Goal: Task Accomplishment & Management: Complete application form

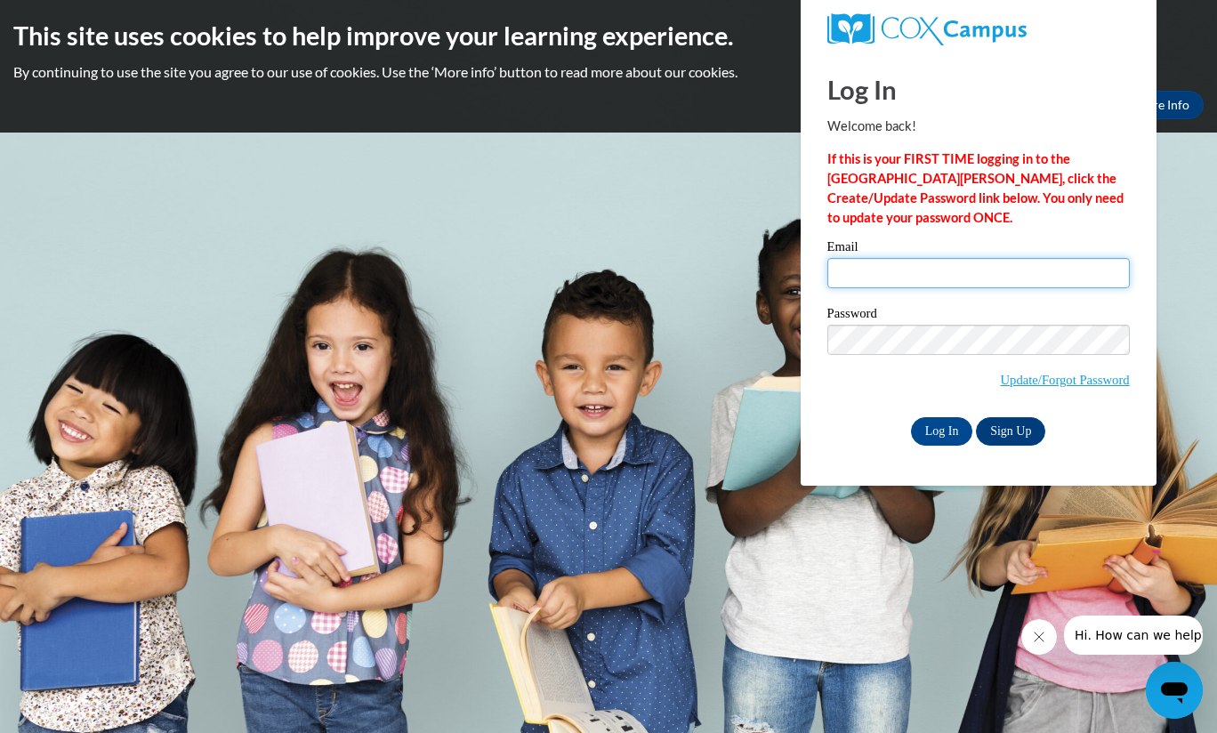
click at [854, 270] on input "Email" at bounding box center [978, 273] width 303 height 30
type input "[EMAIL_ADDRESS][DOMAIN_NAME]"
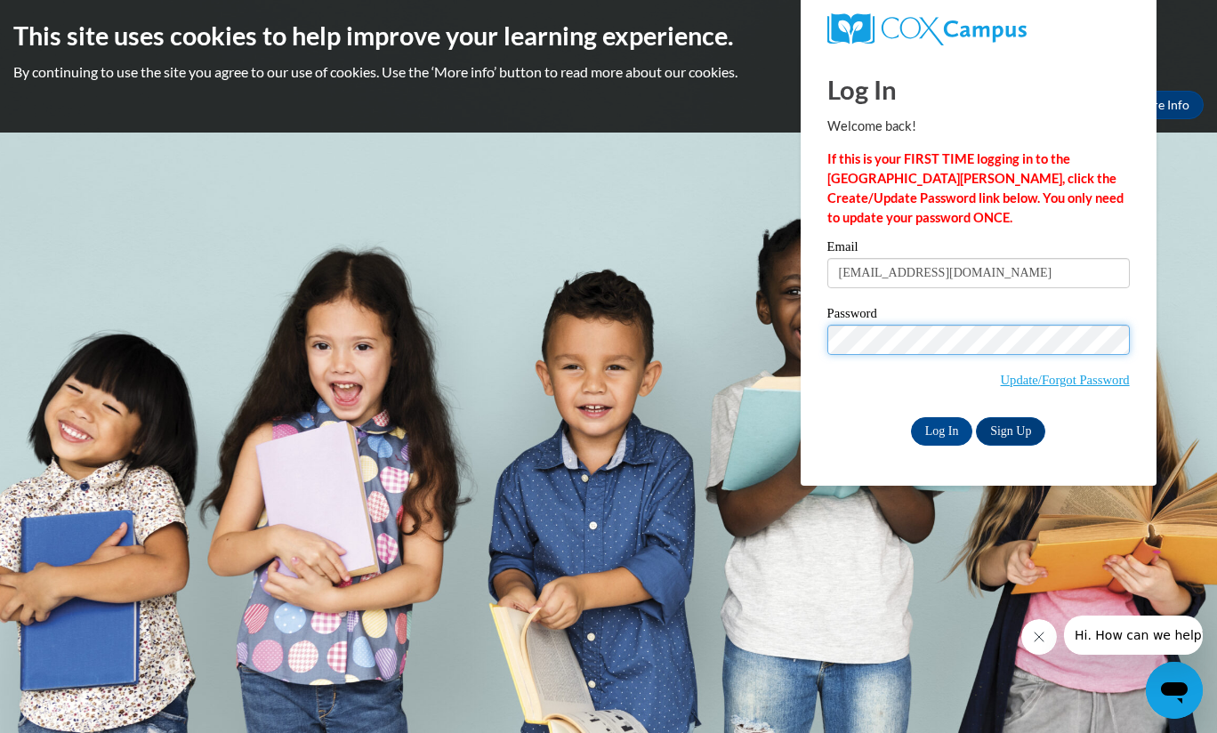
click at [911, 417] on input "Log In" at bounding box center [942, 431] width 62 height 28
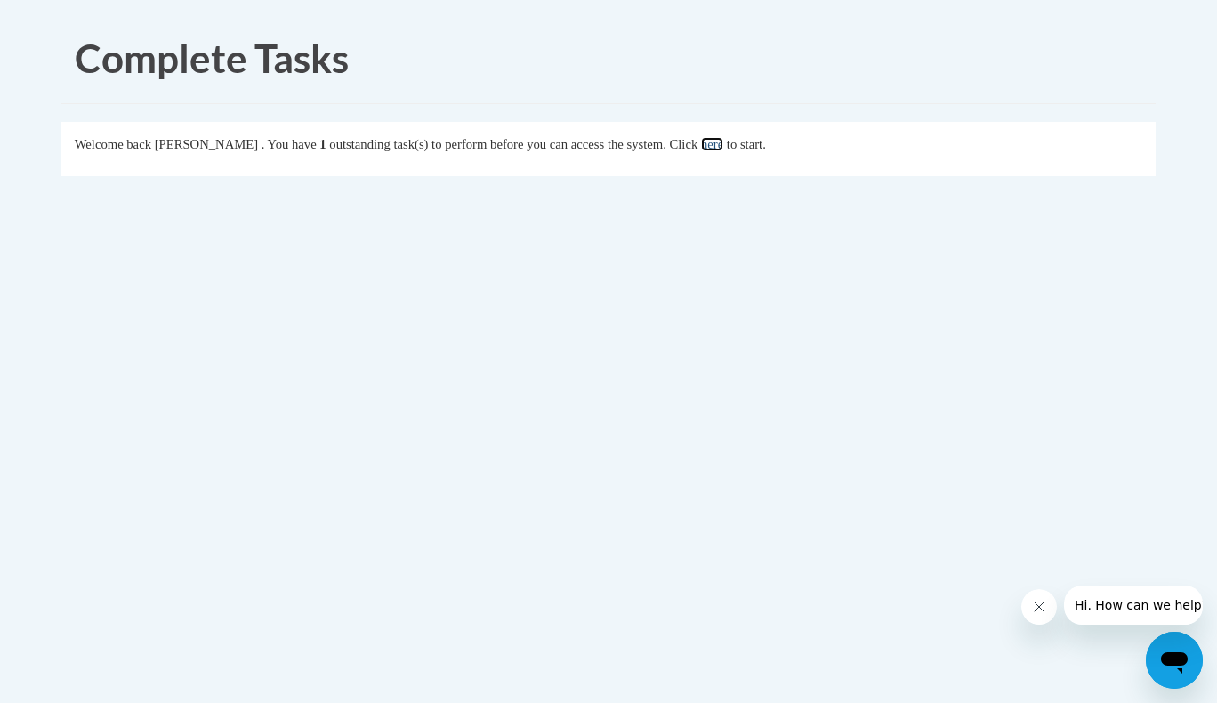
click at [721, 148] on link "here" at bounding box center [712, 144] width 22 height 14
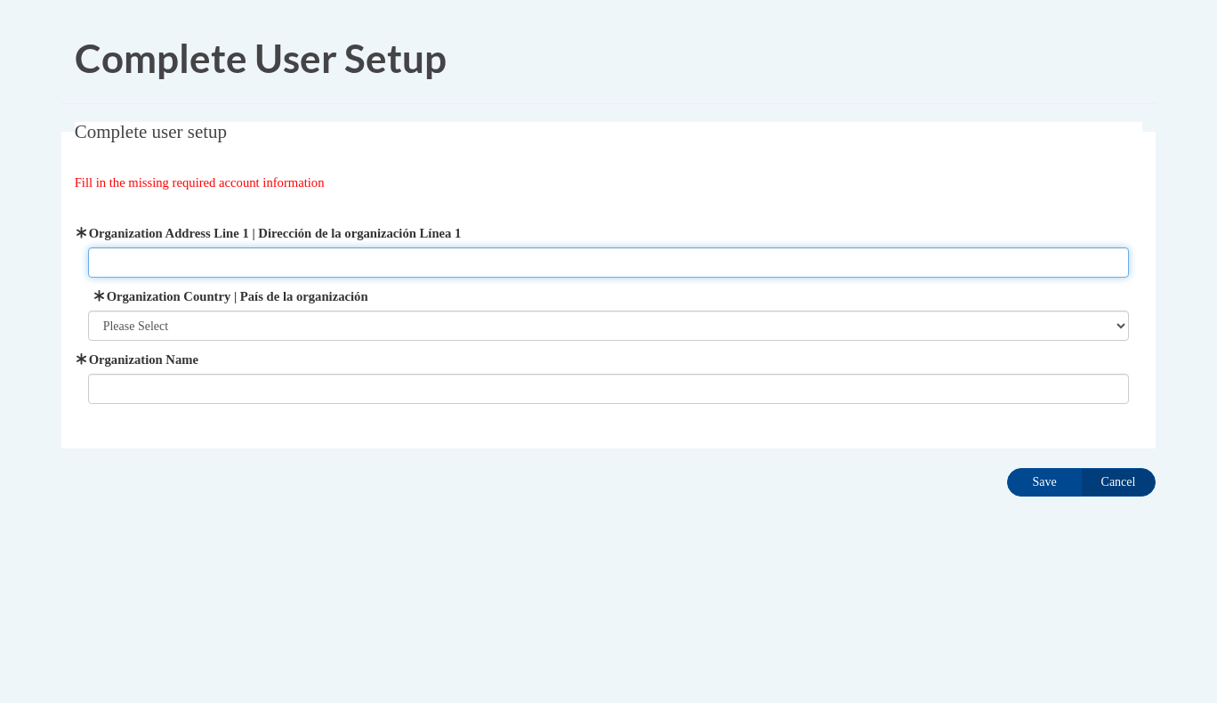
click at [334, 262] on input "Organization Address Line 1 | Dirección de la organización Línea 1" at bounding box center [609, 262] width 1042 height 30
type input "690 Escalade Drive"
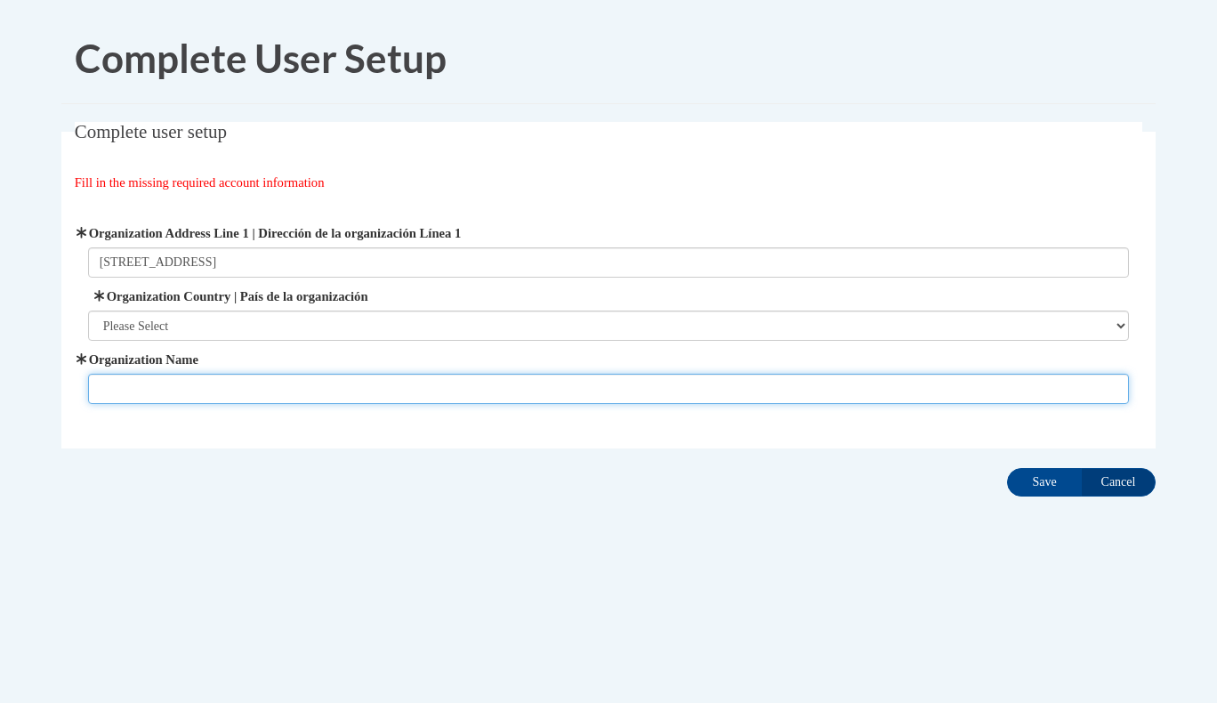
type input "Heart 2 Nourish"
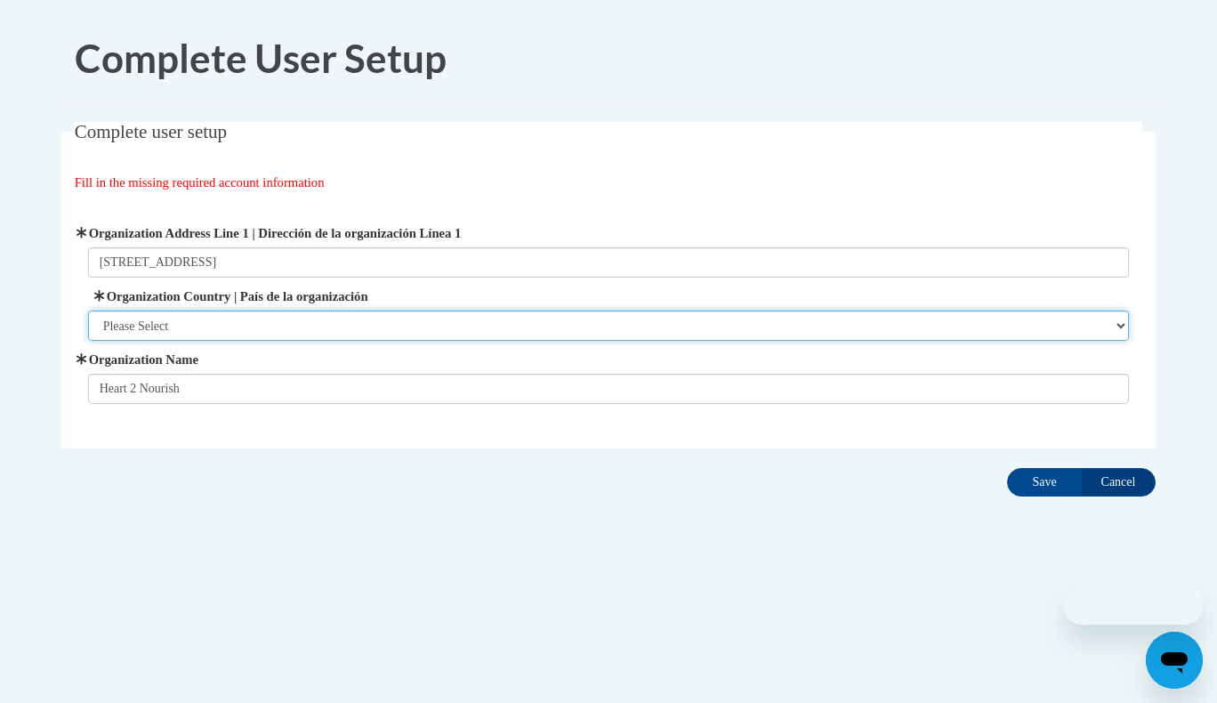
click at [222, 335] on select "Please Select United States | Estados Unidos Outside of the United States | Fue…" at bounding box center [609, 326] width 1042 height 30
select select "ad49bcad-a171-4b2e-b99c-48b446064914"
click at [88, 311] on select "Please Select United States | Estados Unidos Outside of the United States | Fue…" at bounding box center [609, 326] width 1042 height 30
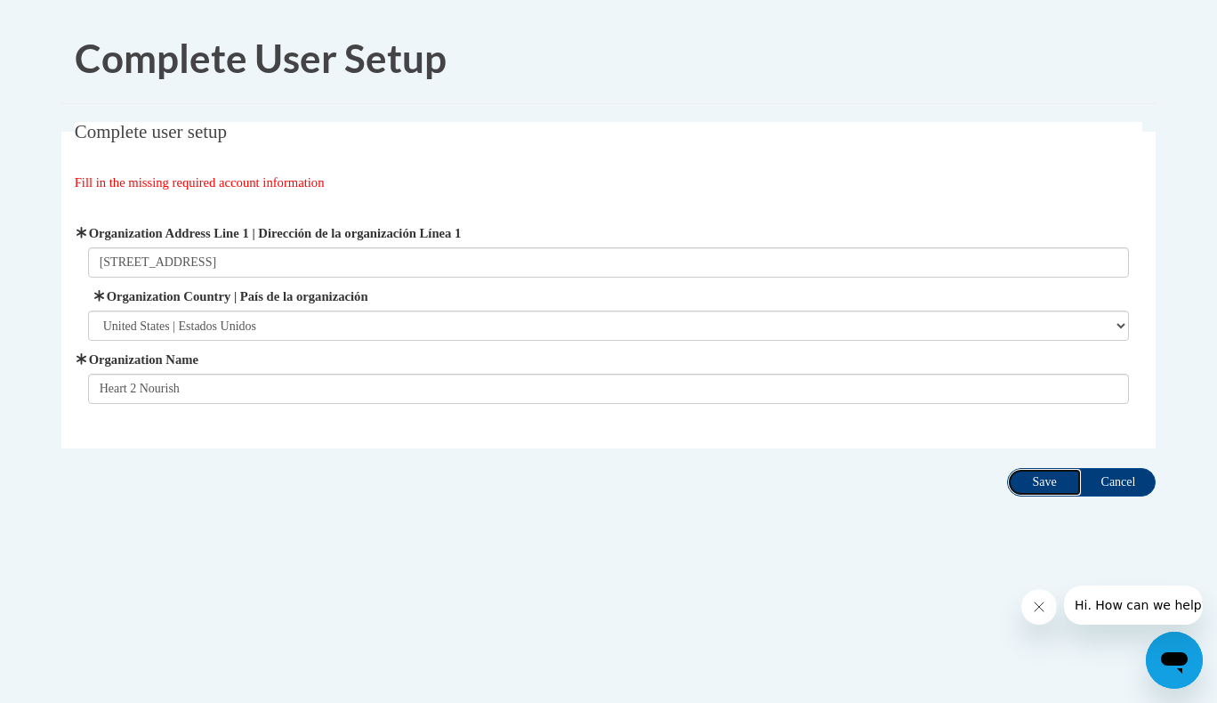
click at [1059, 474] on input "Save" at bounding box center [1044, 482] width 75 height 28
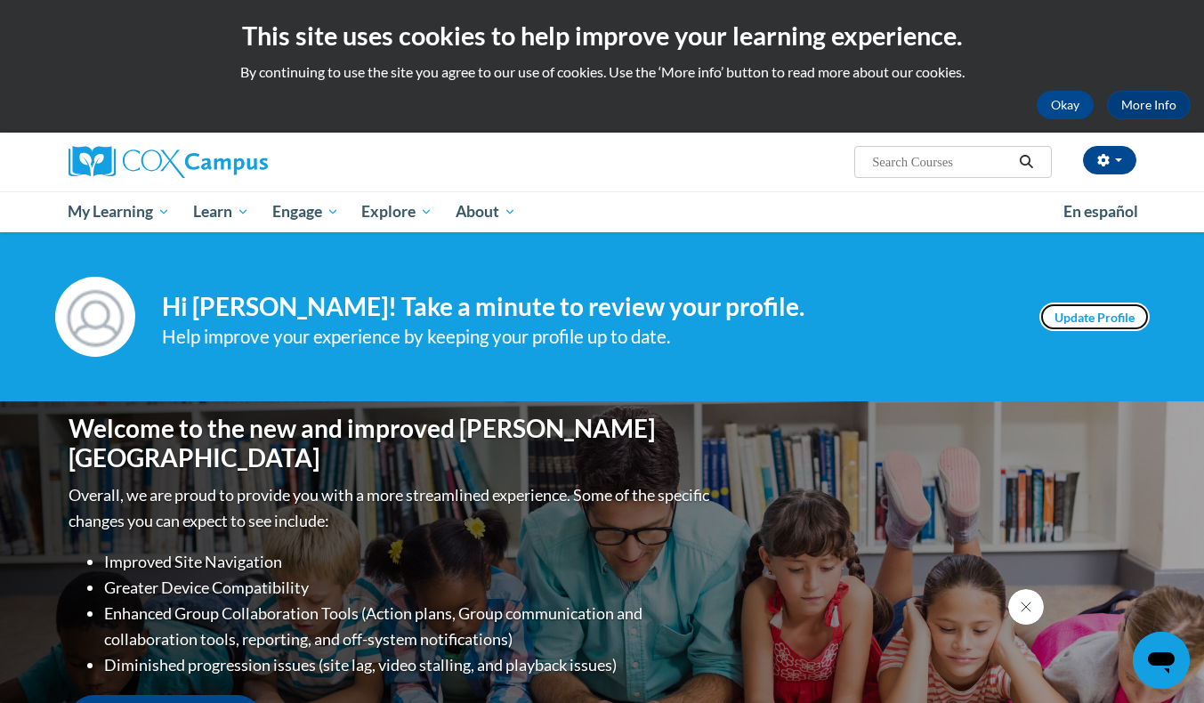
click at [1065, 315] on link "Update Profile" at bounding box center [1094, 317] width 110 height 28
click at [1059, 102] on button "Okay" at bounding box center [1065, 105] width 57 height 28
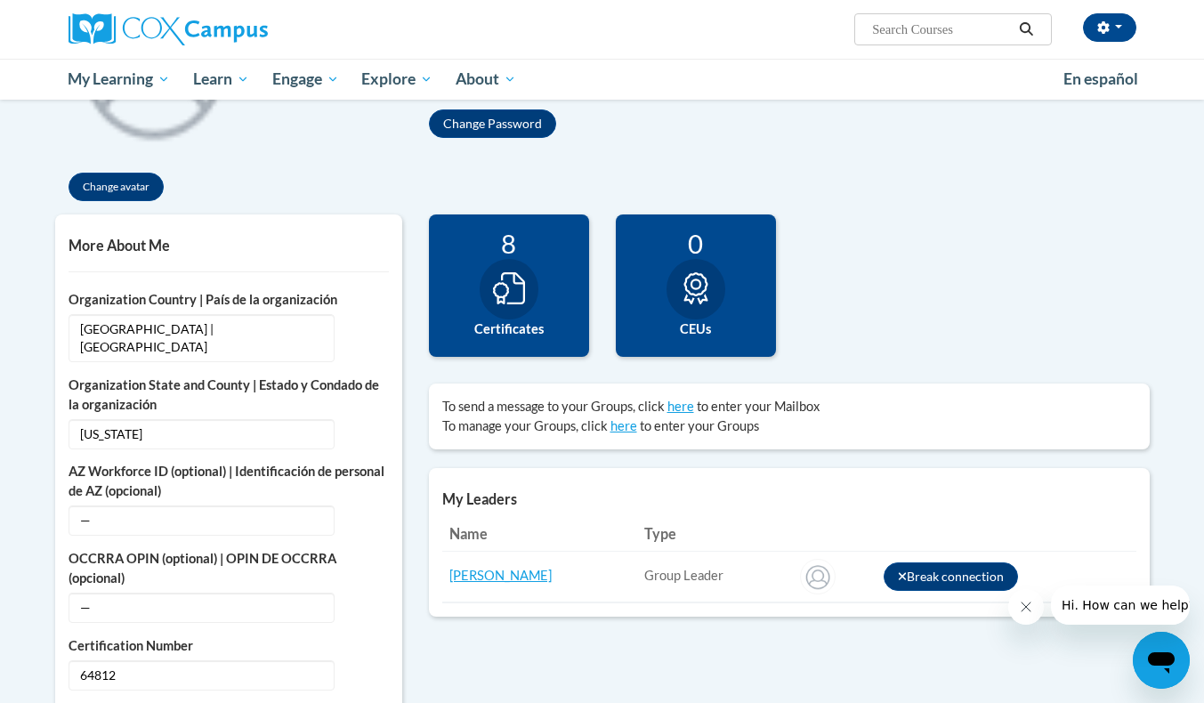
scroll to position [280, 0]
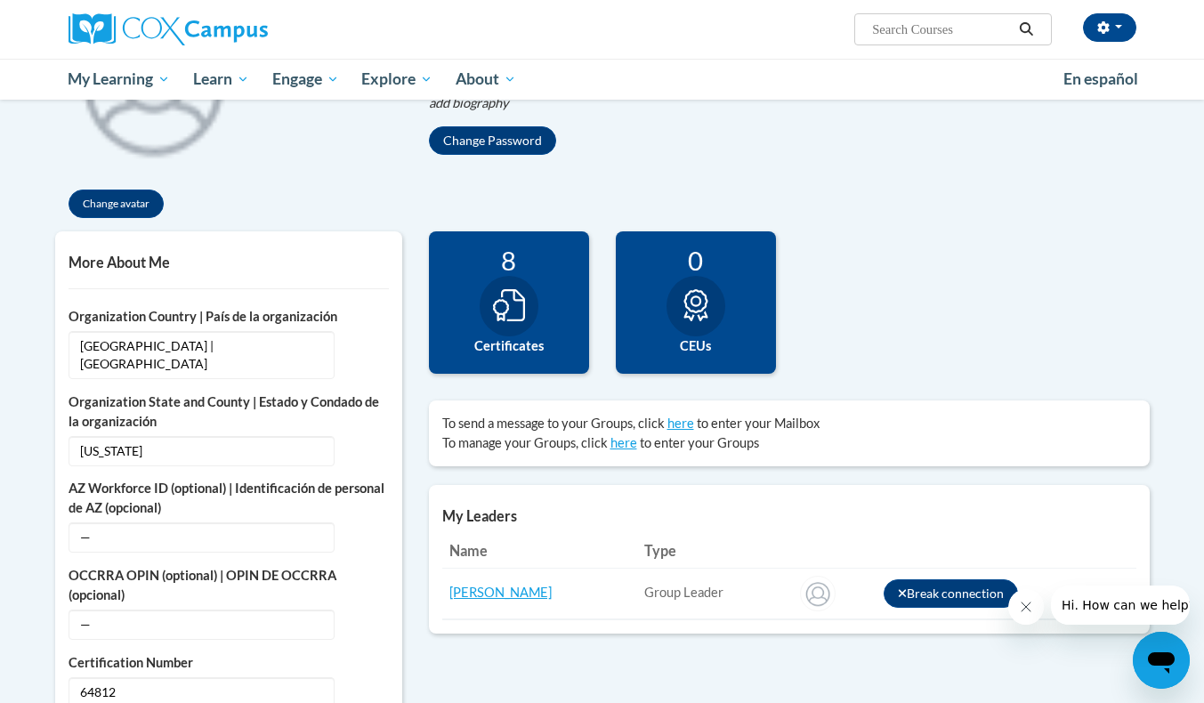
click at [710, 324] on div at bounding box center [695, 306] width 59 height 61
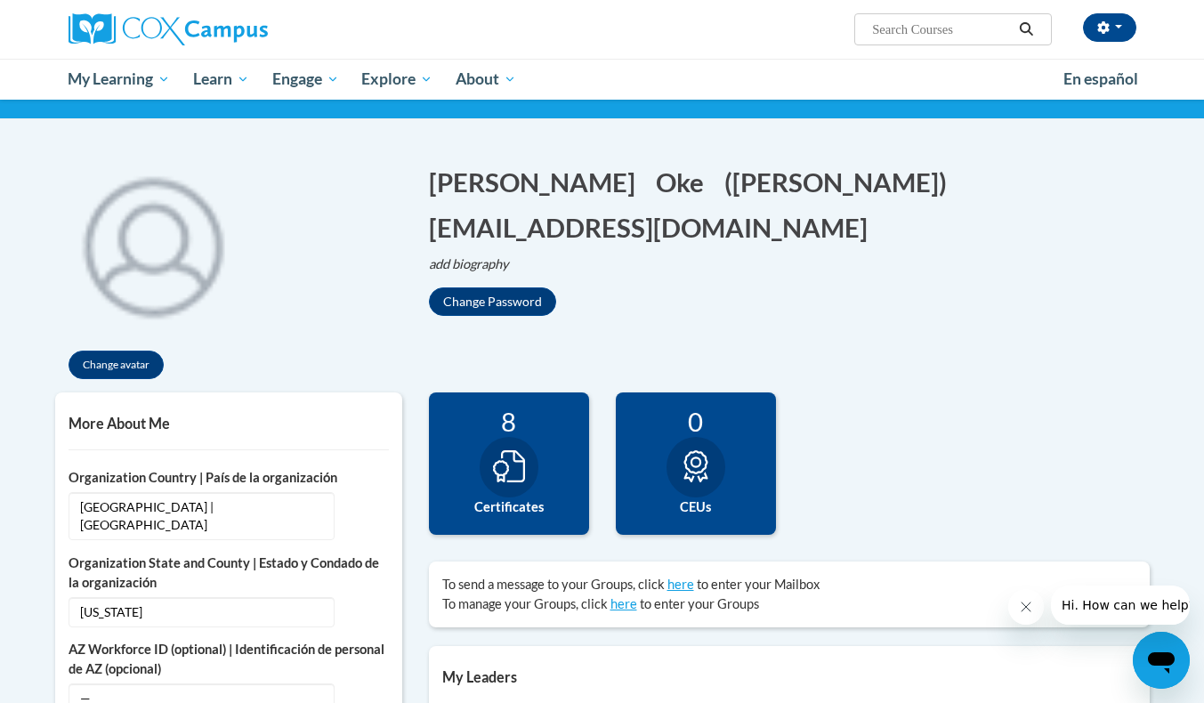
scroll to position [45, 0]
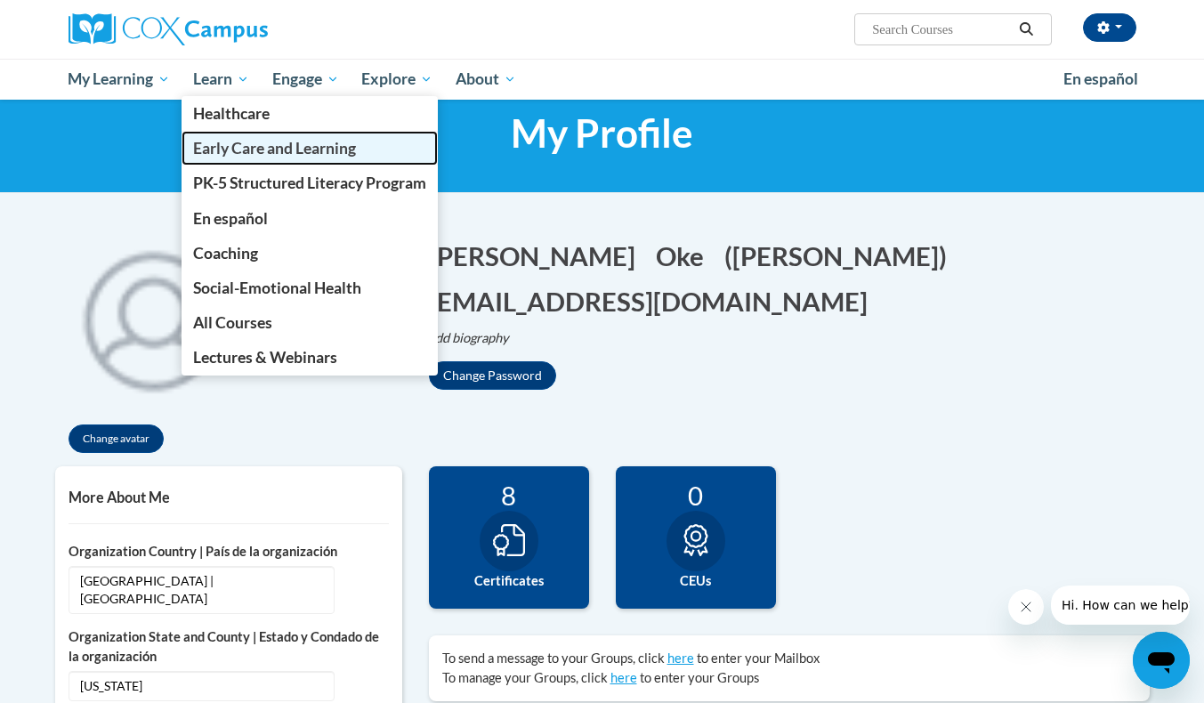
click at [240, 149] on span "Early Care and Learning" at bounding box center [274, 148] width 163 height 19
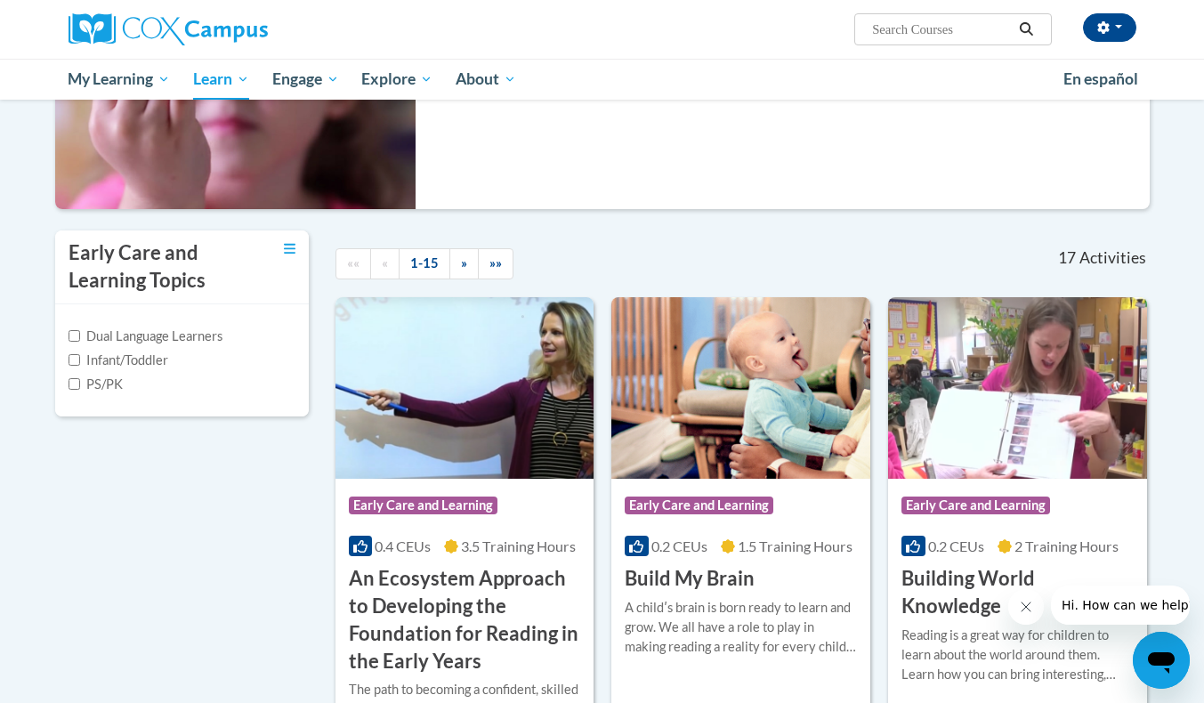
scroll to position [258, 0]
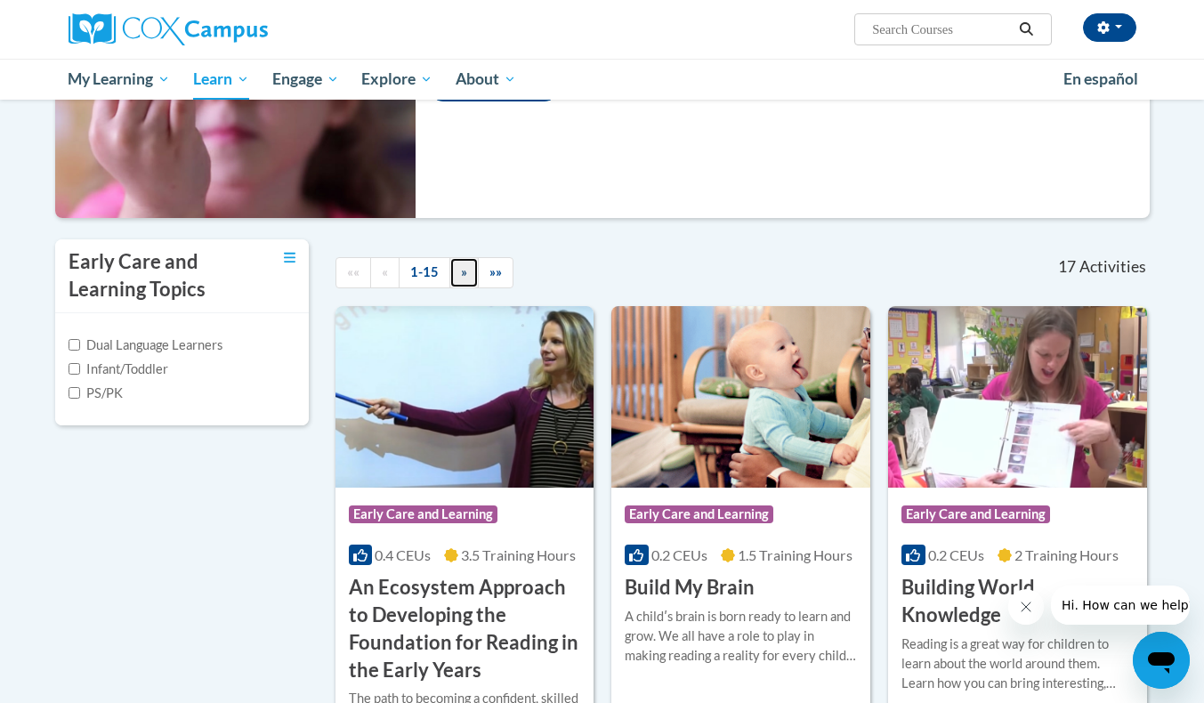
click at [456, 274] on link "»" at bounding box center [463, 272] width 29 height 31
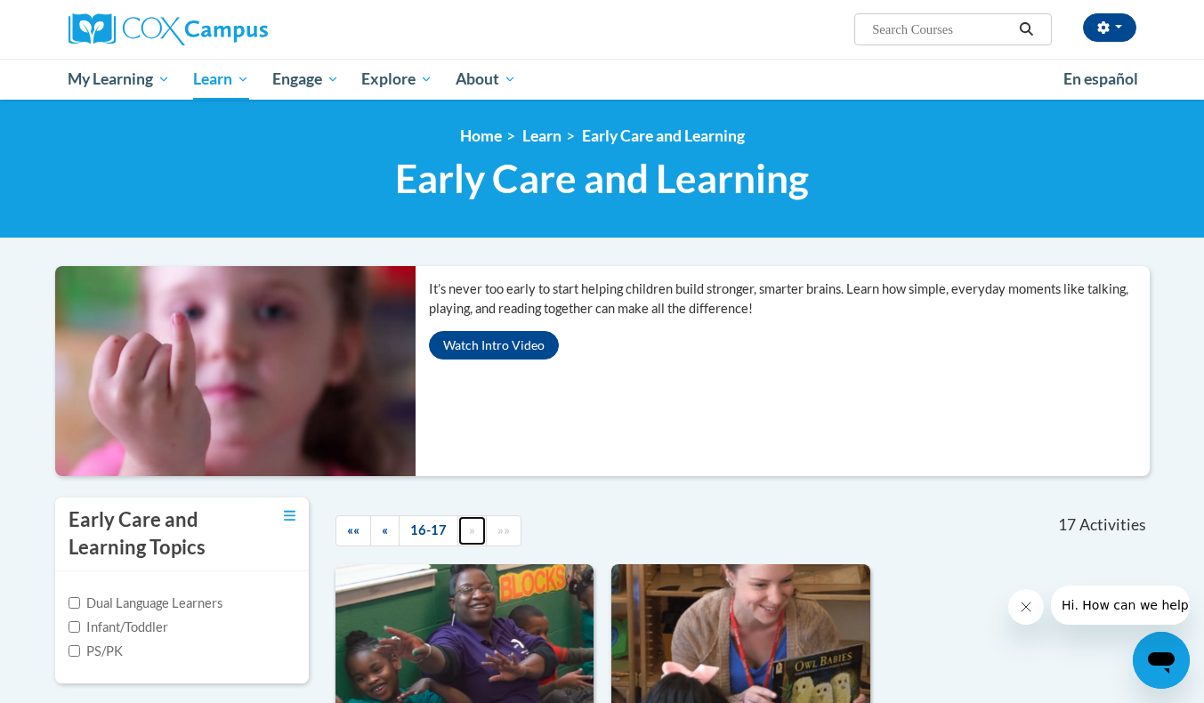
scroll to position [0, 0]
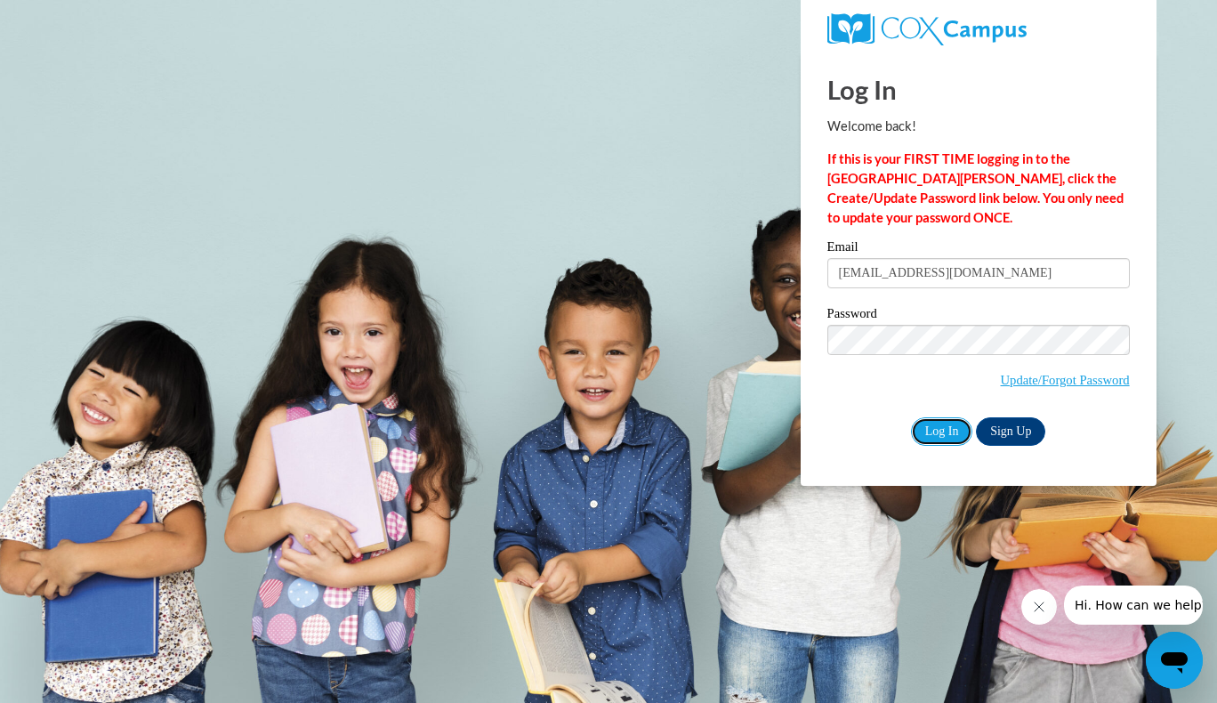
click at [921, 425] on input "Log In" at bounding box center [942, 431] width 62 height 28
